Goal: Task Accomplishment & Management: Use online tool/utility

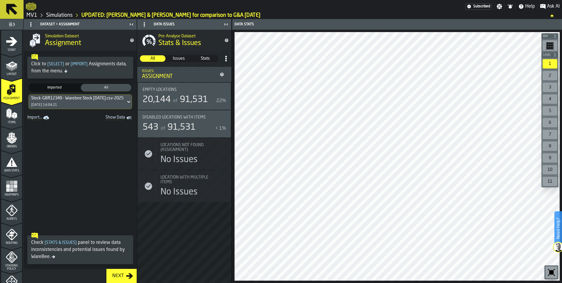
click at [57, 15] on link "Simulations" at bounding box center [59, 15] width 26 height 6
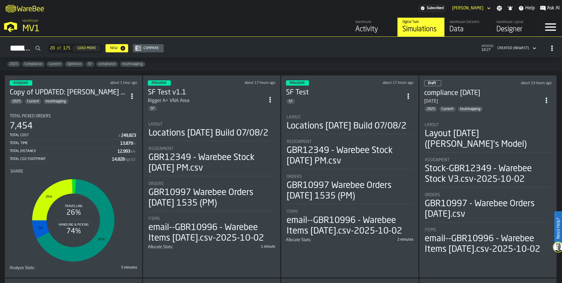
click at [107, 107] on div "Analysed about 1 hour ago Copy of UPDATED: Aaron & Julia for comparison to G&A …" at bounding box center [73, 176] width 137 height 202
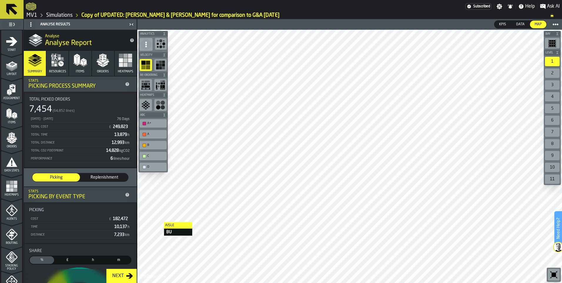
click at [34, 15] on link "MV1" at bounding box center [31, 15] width 11 height 6
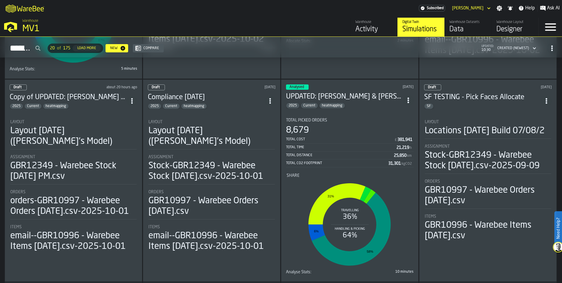
scroll to position [206, 0]
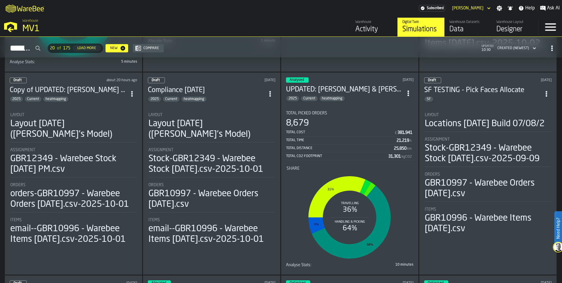
drag, startPoint x: 351, startPoint y: 104, endPoint x: 410, endPoint y: 90, distance: 60.3
click at [410, 90] on icon "ItemListCard-DashboardItemContainer" at bounding box center [408, 93] width 6 height 6
click at [354, 107] on section "Total Picked Orders 8,679 Total Cost £ 381,941 Total Time 21,219 h Total Distan…" at bounding box center [350, 187] width 128 height 163
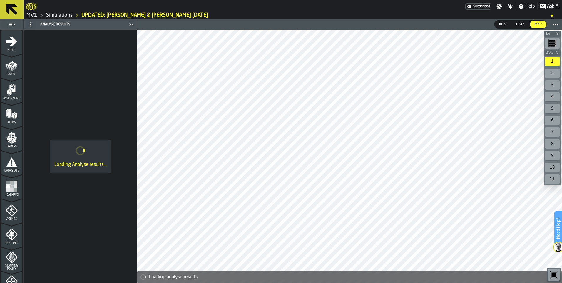
click at [31, 14] on link "MV1" at bounding box center [31, 15] width 11 height 6
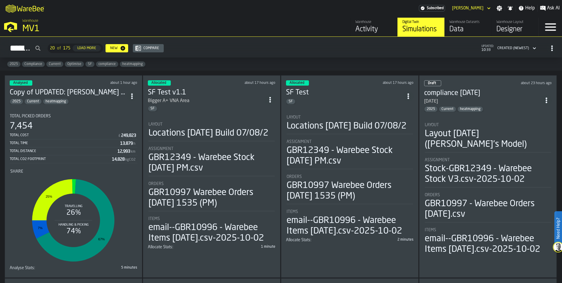
click at [132, 96] on icon "ItemListCard-DashboardItemContainer" at bounding box center [132, 96] width 6 height 6
click at [121, 133] on div "Duplicate" at bounding box center [120, 135] width 31 height 7
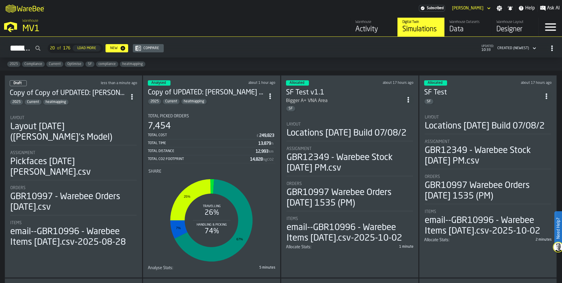
click at [104, 113] on li "Layout Layout 2025-09-29 (Aaron's Model) Assignment Pickfaces 3rd October Aaron…" at bounding box center [74, 179] width 128 height 138
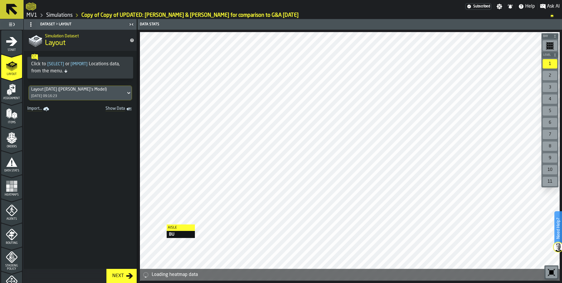
click at [6, 149] on icon "menu Orders" at bounding box center [11, 150] width 21 height 6
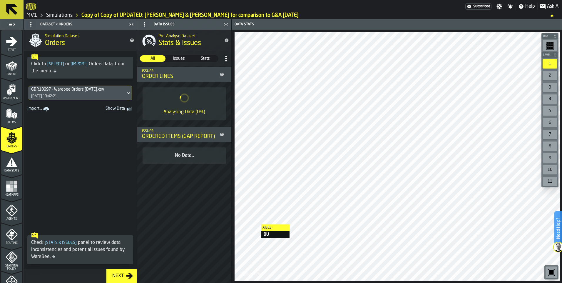
click at [34, 16] on link "MV1" at bounding box center [31, 15] width 11 height 6
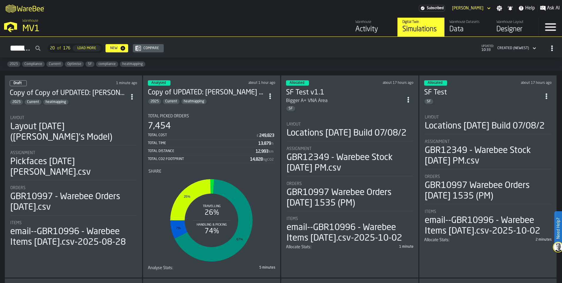
click at [132, 94] on icon "ItemListCard-DashboardItemContainer" at bounding box center [132, 97] width 6 height 6
click at [129, 136] on div "Duplicate" at bounding box center [120, 136] width 31 height 7
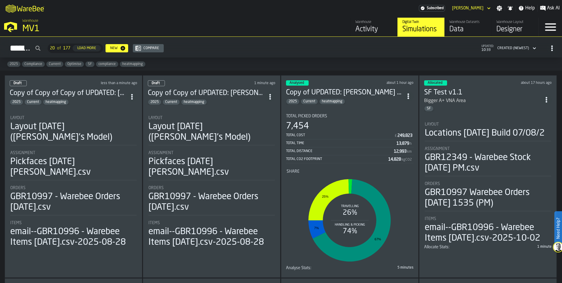
click at [135, 94] on icon "ItemListCard-DashboardItemContainer" at bounding box center [132, 97] width 6 height 6
click at [125, 124] on div "Delete" at bounding box center [120, 121] width 31 height 7
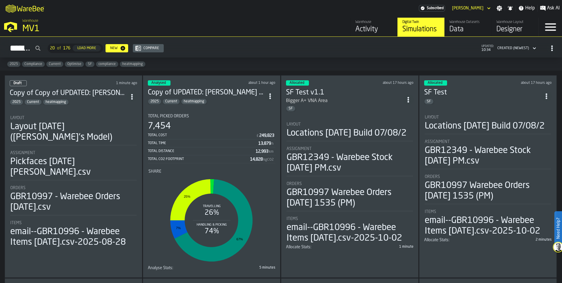
click at [133, 96] on circle "ItemListCard-DashboardItemContainer" at bounding box center [131, 96] width 1 height 1
click at [123, 126] on li "Delete" at bounding box center [120, 122] width 38 height 14
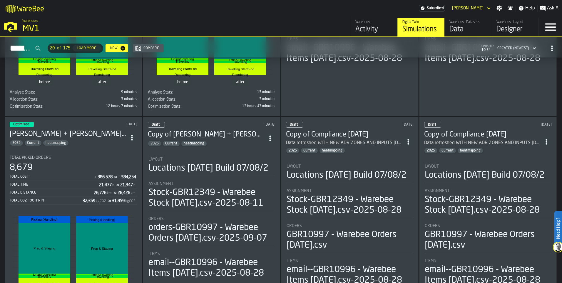
scroll to position [793, 0]
click at [113, 138] on h3 "[PERSON_NAME] + [PERSON_NAME] [DATE]" at bounding box center [68, 133] width 117 height 9
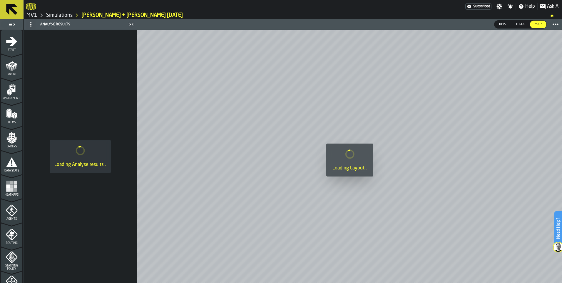
click at [9, 72] on div "Layout" at bounding box center [11, 68] width 21 height 16
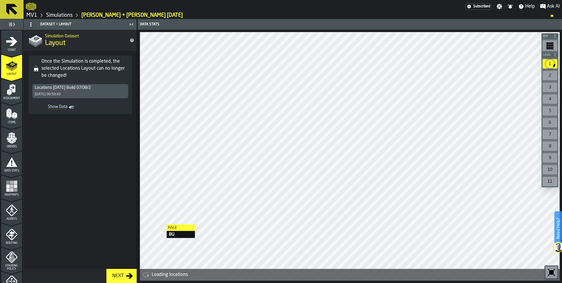
click at [11, 89] on icon "menu Assignment" at bounding box center [12, 89] width 6 height 8
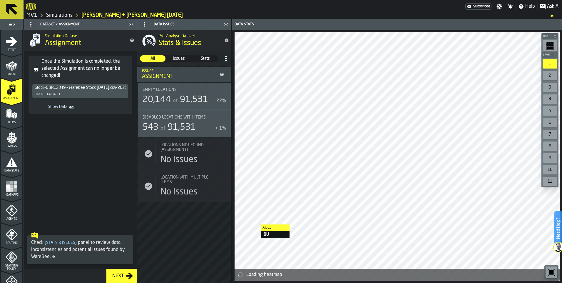
click at [14, 113] on polygon "menu Items" at bounding box center [14, 113] width 4 height 2
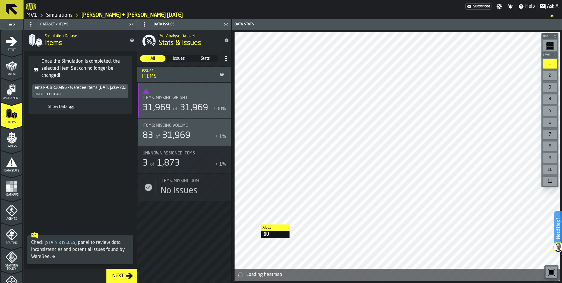
click at [14, 137] on icon "menu Orders" at bounding box center [12, 138] width 12 height 12
